Goal: Use online tool/utility: Utilize a website feature to perform a specific function

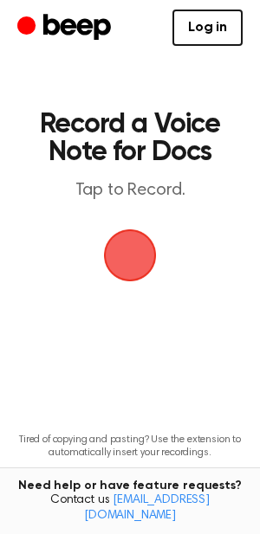
click at [139, 244] on span "button" at bounding box center [130, 255] width 48 height 48
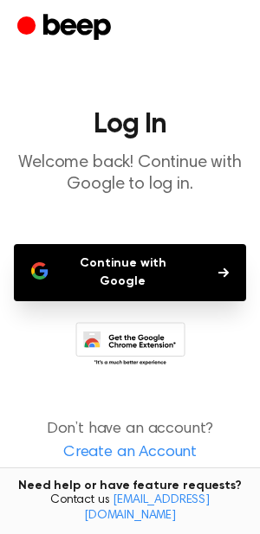
click at [156, 261] on button "Continue with Google" at bounding box center [130, 272] width 232 height 57
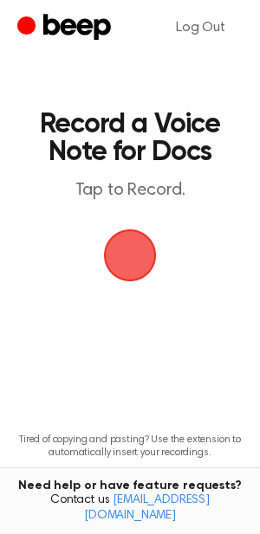
click at [125, 263] on span "button" at bounding box center [130, 255] width 53 height 53
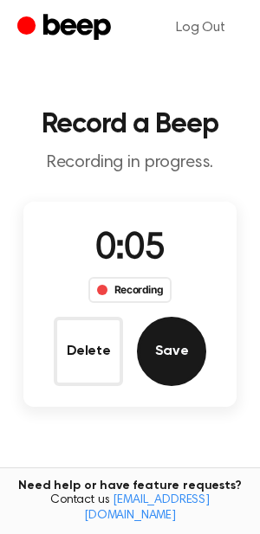
click at [186, 353] on button "Save" at bounding box center [171, 351] width 69 height 69
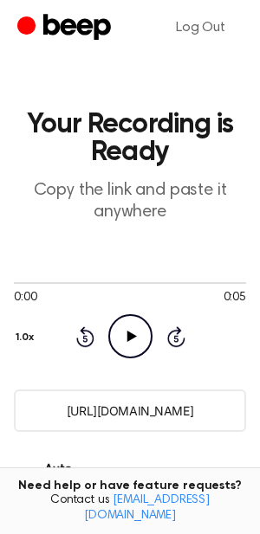
click at [128, 349] on icon "Play Audio" at bounding box center [130, 336] width 44 height 44
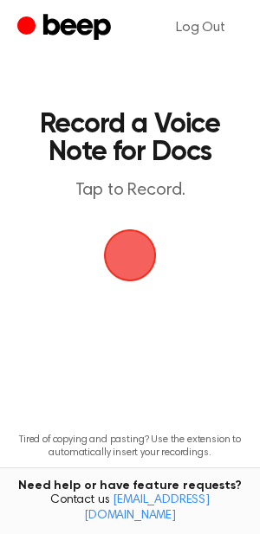
click at [133, 247] on span "button" at bounding box center [130, 256] width 56 height 56
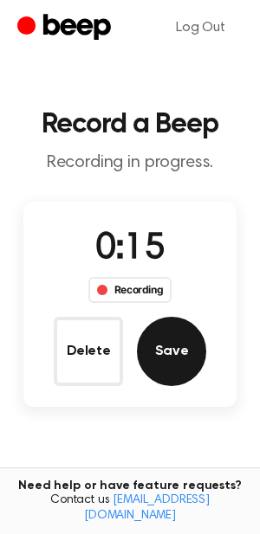
click at [165, 338] on button "Save" at bounding box center [171, 351] width 69 height 69
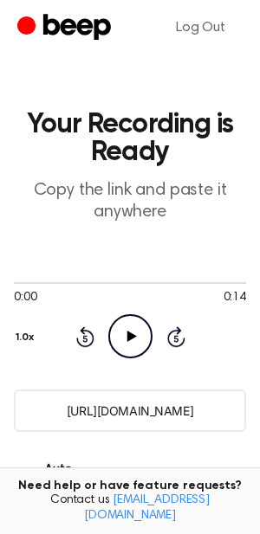
click at [140, 332] on icon "Play Audio" at bounding box center [130, 336] width 44 height 44
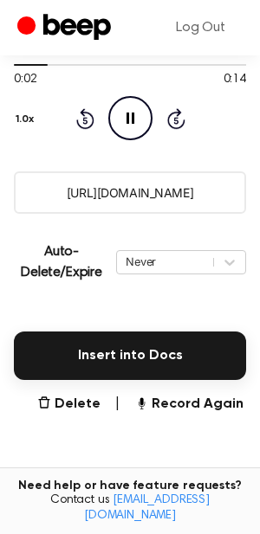
scroll to position [219, 0]
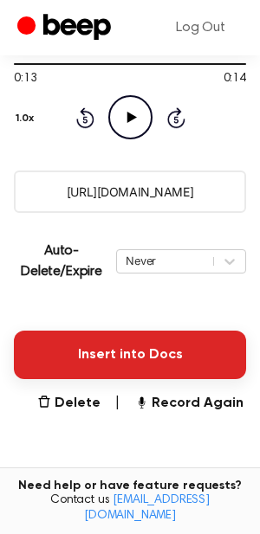
click at [74, 344] on button "Insert into Docs" at bounding box center [130, 355] width 232 height 48
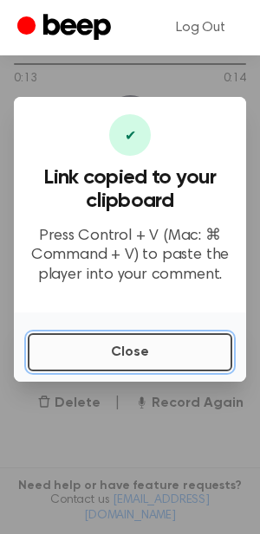
click at [103, 349] on button "Close" at bounding box center [130, 352] width 204 height 38
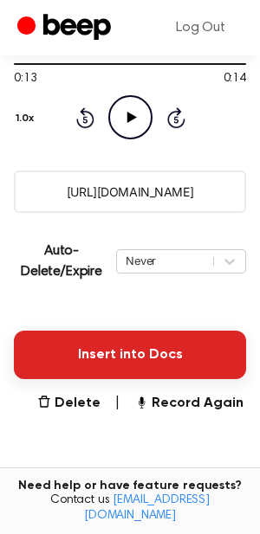
click at [144, 357] on button "Insert into Docs" at bounding box center [130, 355] width 232 height 48
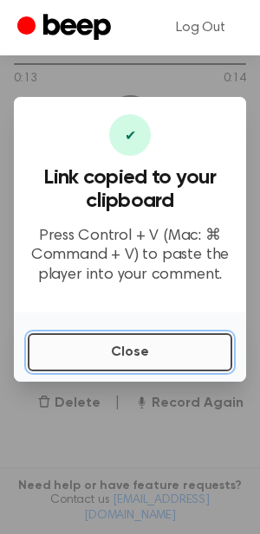
click at [151, 348] on button "Close" at bounding box center [130, 352] width 204 height 38
